Goal: Find specific page/section: Find specific page/section

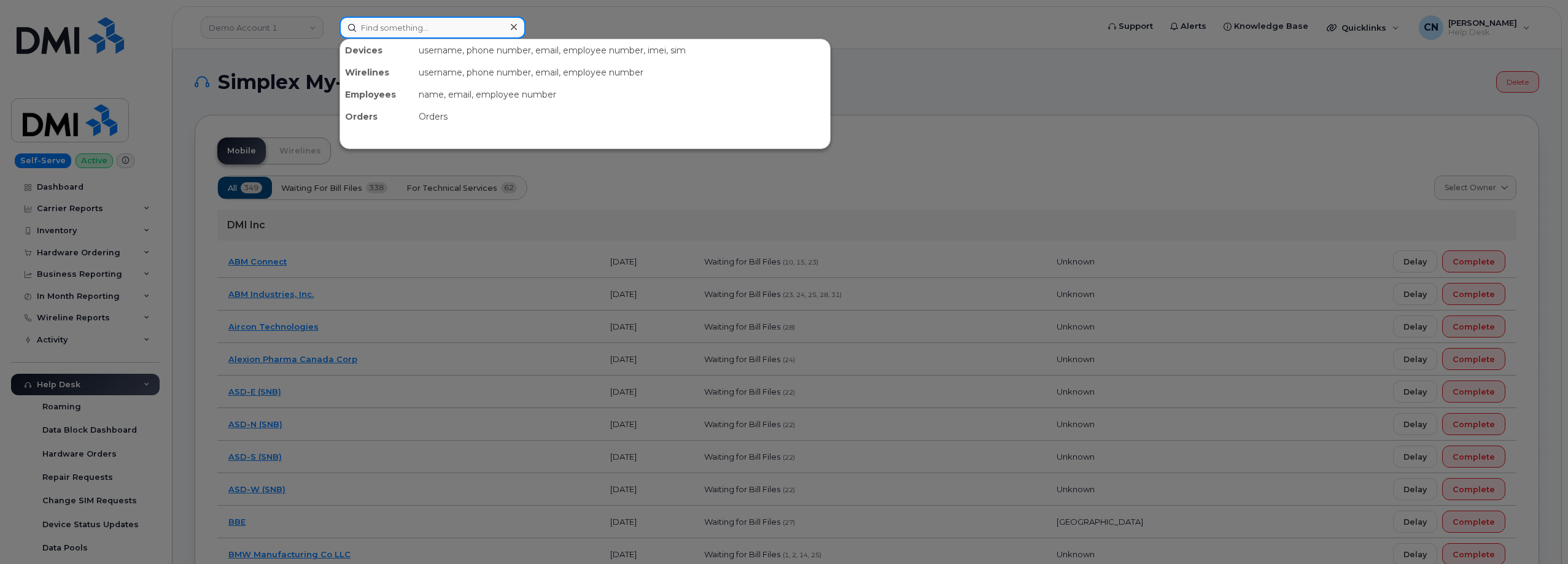
click at [348, 20] on input at bounding box center [432, 27] width 186 height 22
paste input "5045596795"
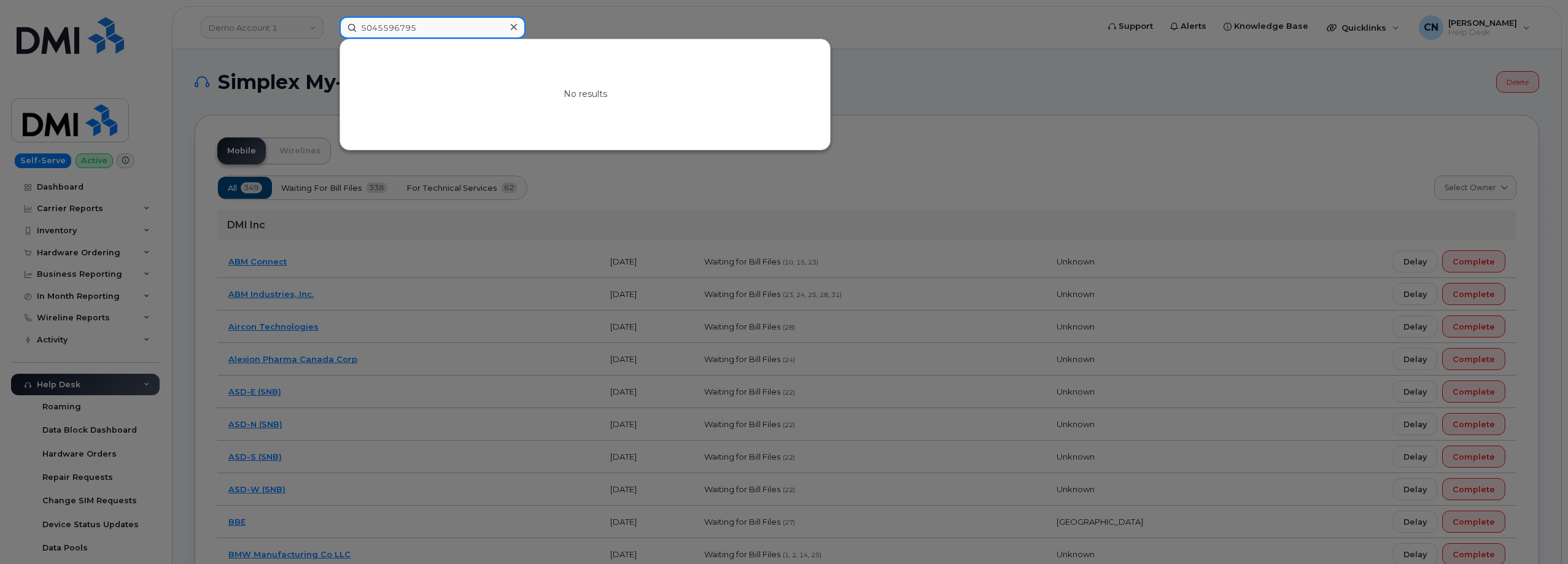
drag, startPoint x: 450, startPoint y: 30, endPoint x: 102, endPoint y: 55, distance: 348.9
click at [330, 38] on div "5045596795 No results" at bounding box center [715, 27] width 770 height 22
paste input "[PERSON_NAME]"
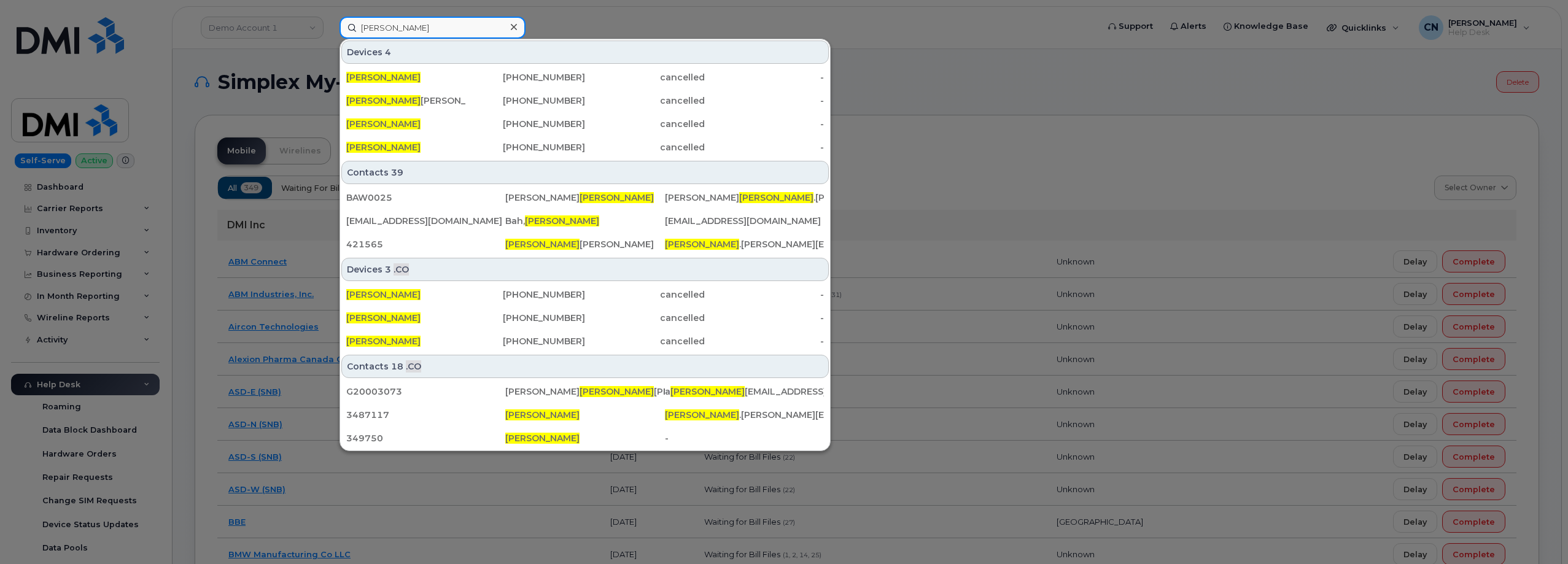
drag, startPoint x: 460, startPoint y: 30, endPoint x: 202, endPoint y: 40, distance: 258.2
click at [330, 38] on div "[PERSON_NAME] 4 [PERSON_NAME] [PHONE_NUMBER] cancelled - [PERSON_NAME] [PHONE_N…" at bounding box center [715, 27] width 770 height 22
paste input "81626066668"
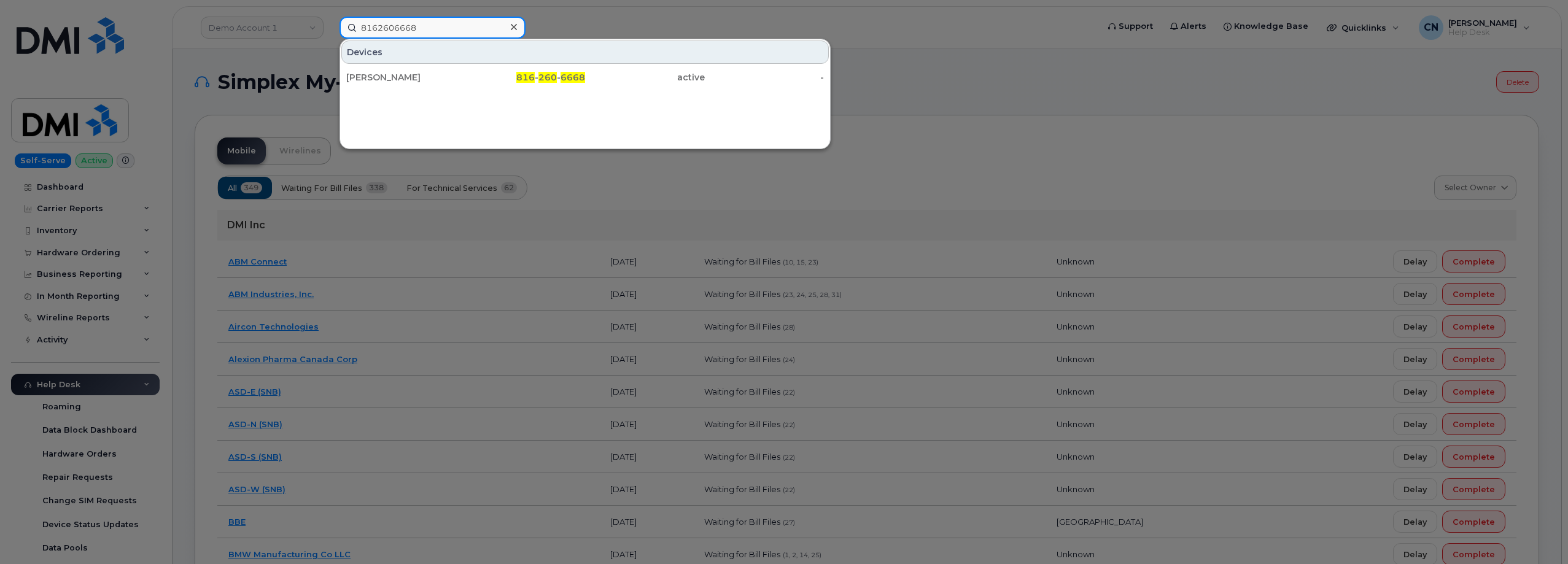
drag, startPoint x: 433, startPoint y: 26, endPoint x: 241, endPoint y: 30, distance: 192.0
click at [330, 30] on div "8162606668 [PERSON_NAME] 816 - 260 - 6668 active -" at bounding box center [715, 27] width 770 height 22
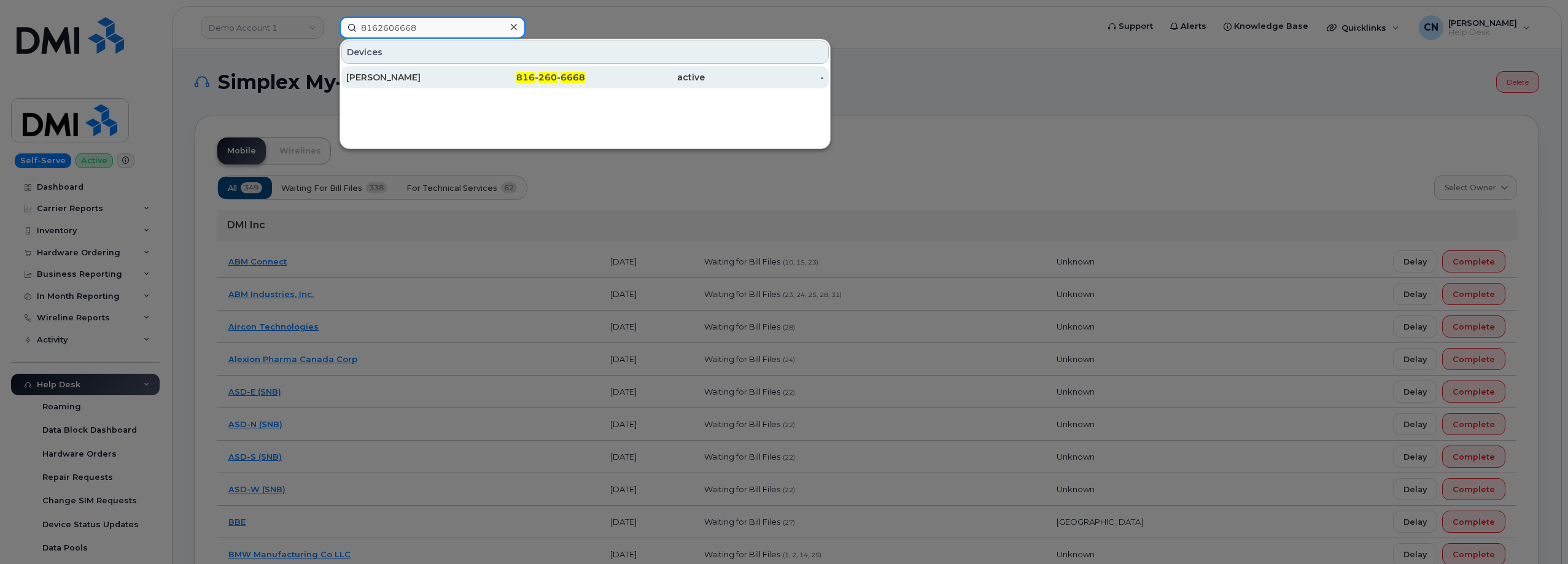
type input "8162606668"
click at [380, 78] on div "[PERSON_NAME]" at bounding box center [406, 77] width 120 height 12
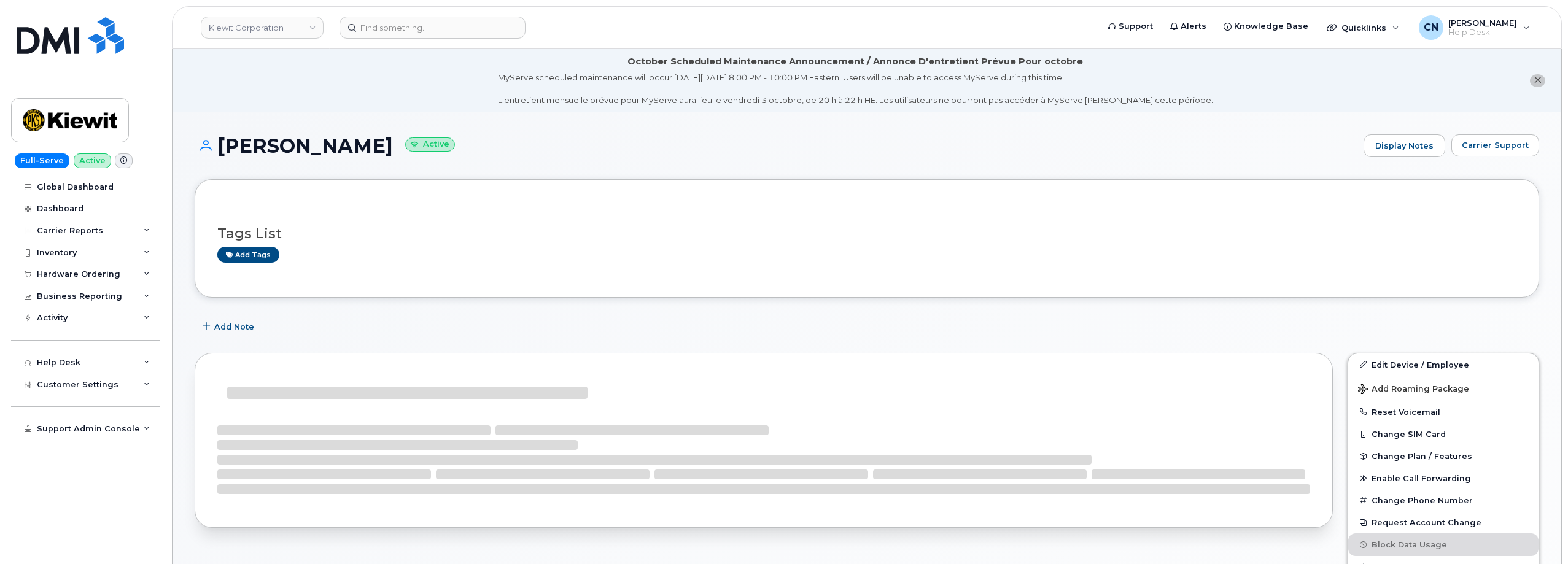
drag, startPoint x: 451, startPoint y: 82, endPoint x: 224, endPoint y: 141, distance: 234.5
click at [224, 141] on h1 "MOHAMAD MOHAMAD Active" at bounding box center [776, 146] width 1163 height 21
copy h1 "[PERSON_NAME]"
